Goal: Task Accomplishment & Management: Use online tool/utility

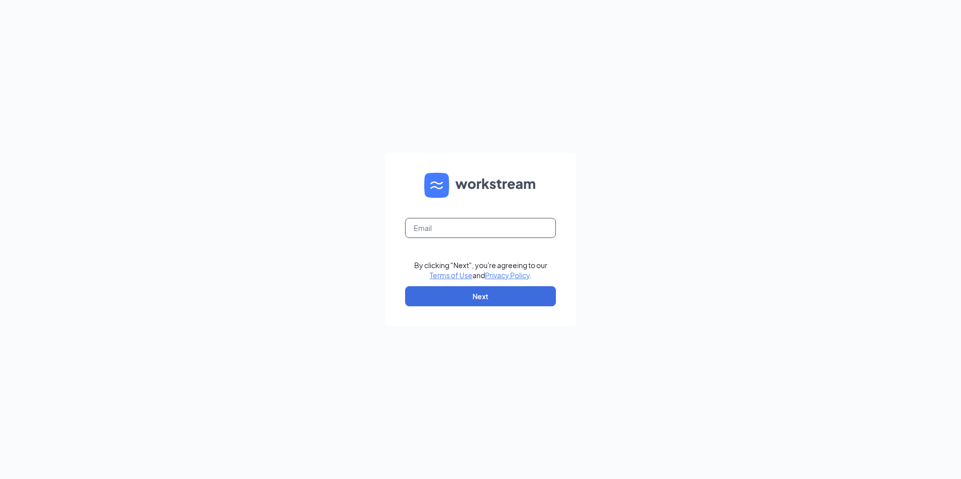
click at [495, 232] on input "text" at bounding box center [480, 228] width 151 height 20
type input "gmclintonville@bleedblue.net"
click at [477, 290] on button "Next" at bounding box center [480, 296] width 151 height 20
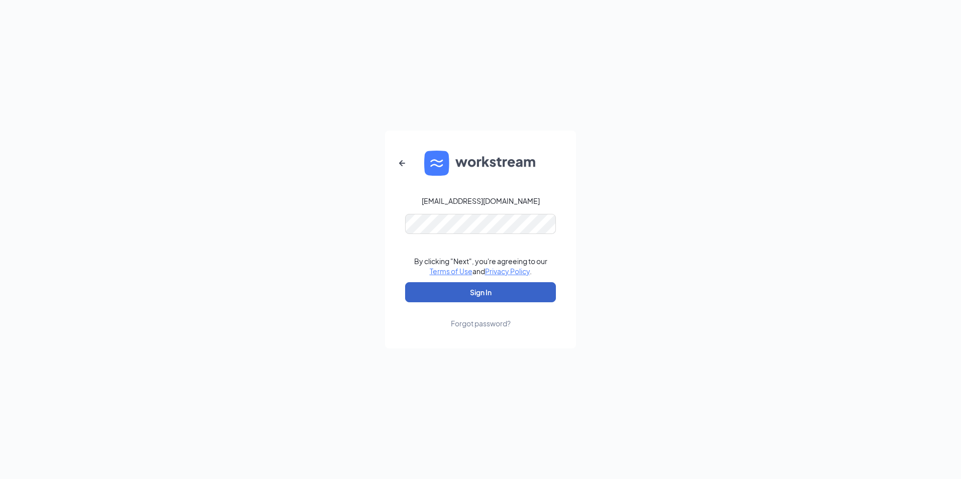
click at [433, 285] on button "Sign In" at bounding box center [480, 292] width 151 height 20
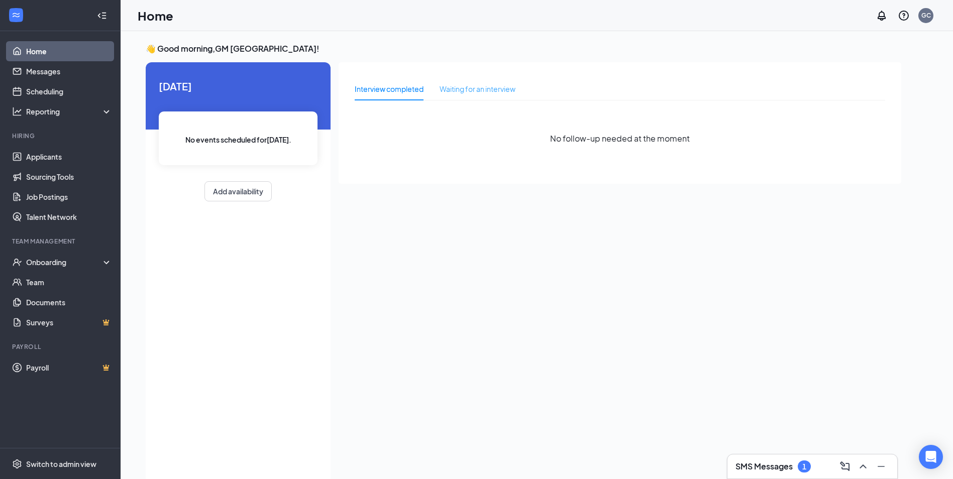
click at [491, 94] on div "Waiting for an interview" at bounding box center [478, 88] width 76 height 23
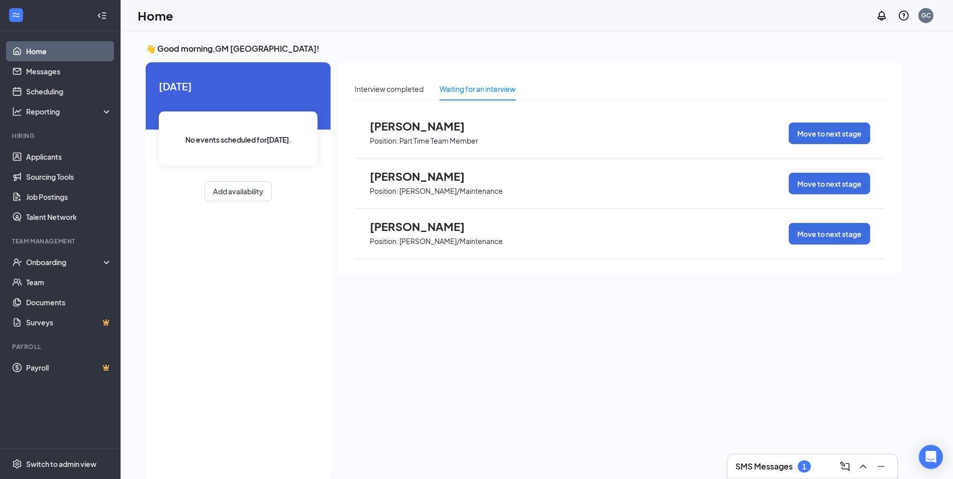
click at [448, 174] on span "[PERSON_NAME]" at bounding box center [425, 176] width 111 height 13
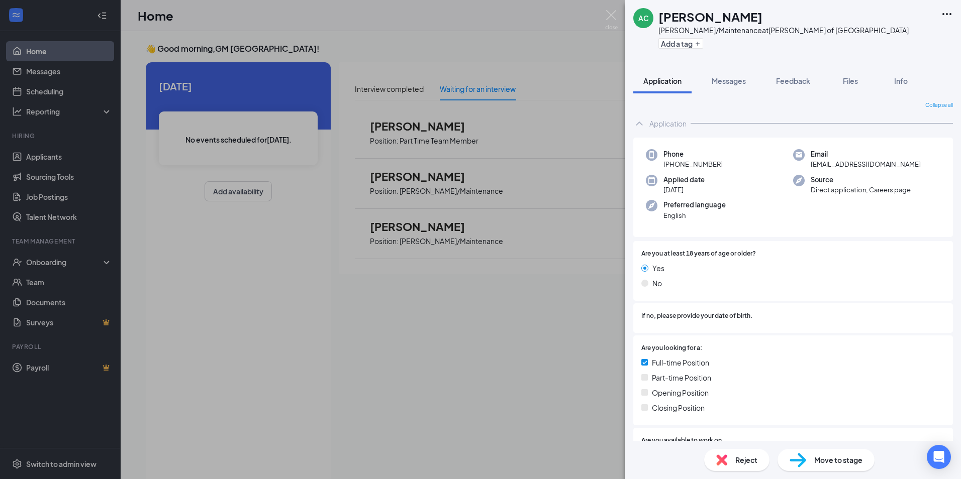
click at [545, 122] on div "AC [PERSON_NAME] [PERSON_NAME]/Maintenance at [PERSON_NAME] of [GEOGRAPHIC_DATA…" at bounding box center [480, 239] width 961 height 479
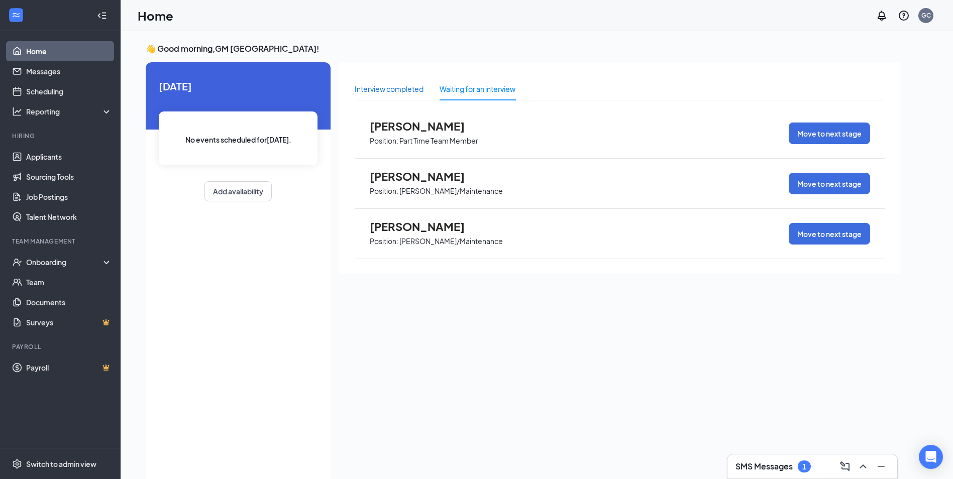
click at [392, 93] on div "Interview completed" at bounding box center [389, 88] width 69 height 11
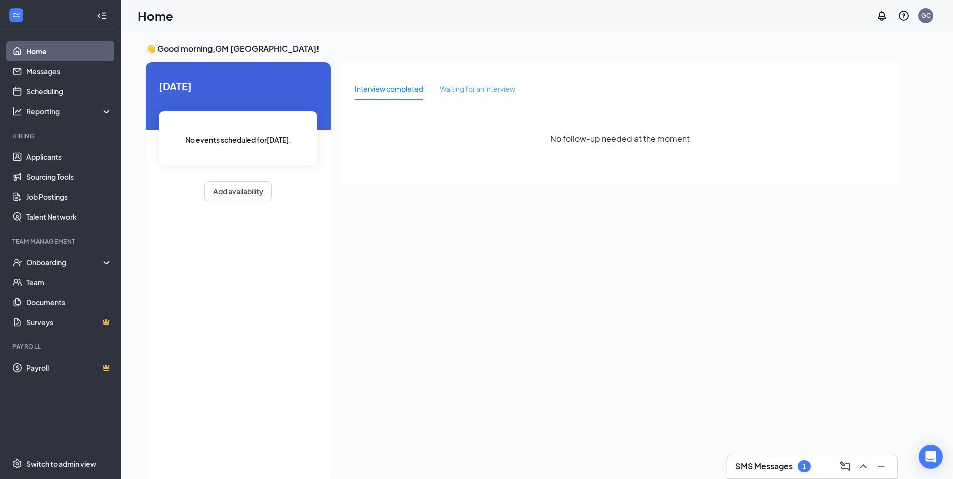
click at [481, 100] on div "Waiting for an interview" at bounding box center [478, 88] width 76 height 23
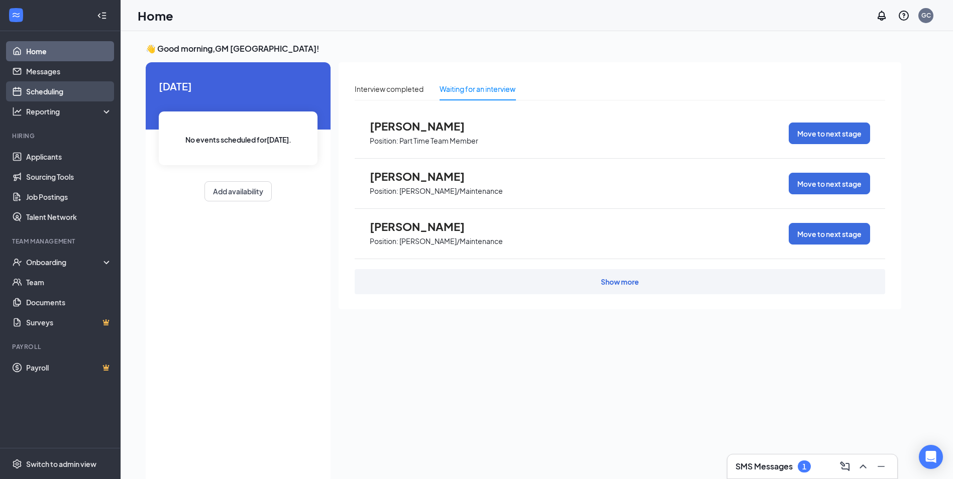
click at [61, 94] on link "Scheduling" at bounding box center [69, 91] width 86 height 20
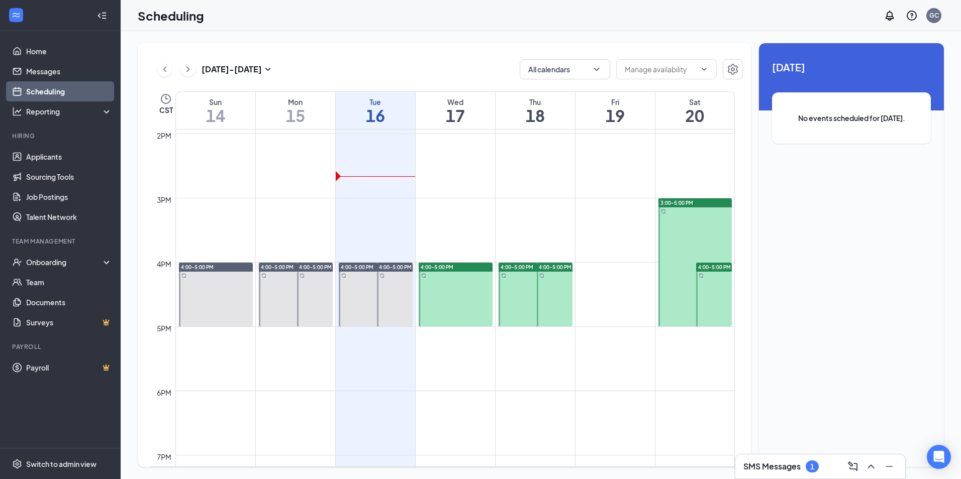
scroll to position [896, 0]
click at [877, 462] on button at bounding box center [871, 467] width 16 height 16
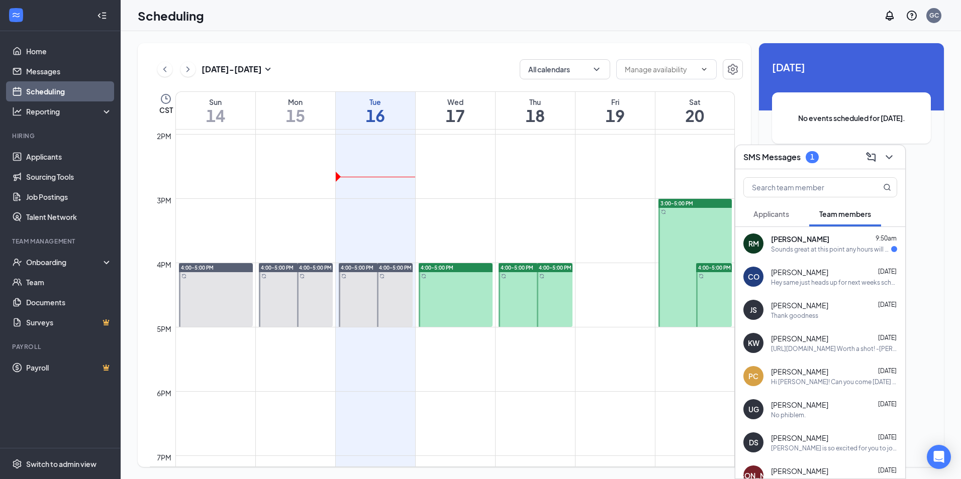
click at [931, 178] on div "Unavailable in basic plan [DATE] No events scheduled for [DATE]." at bounding box center [851, 255] width 185 height 424
click at [887, 157] on icon "ChevronDown" at bounding box center [889, 157] width 12 height 12
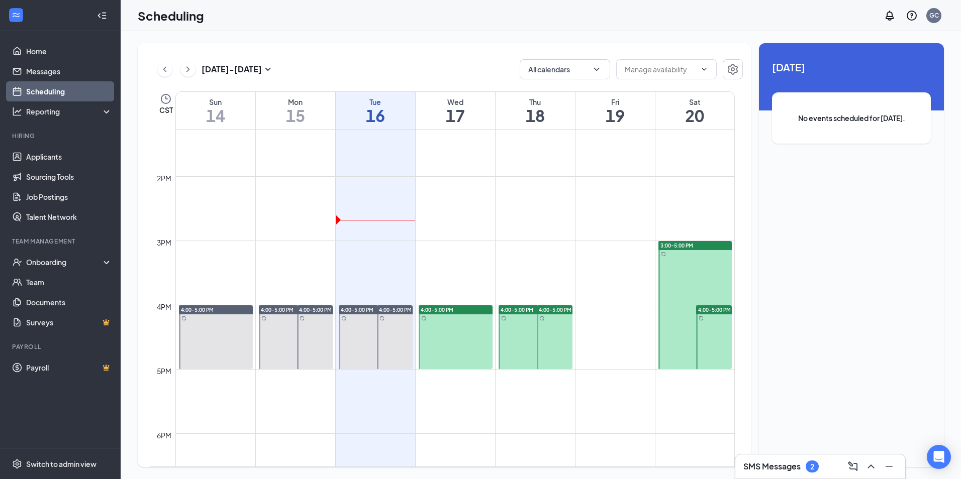
scroll to position [854, 0]
